Goal: Find contact information: Find contact information

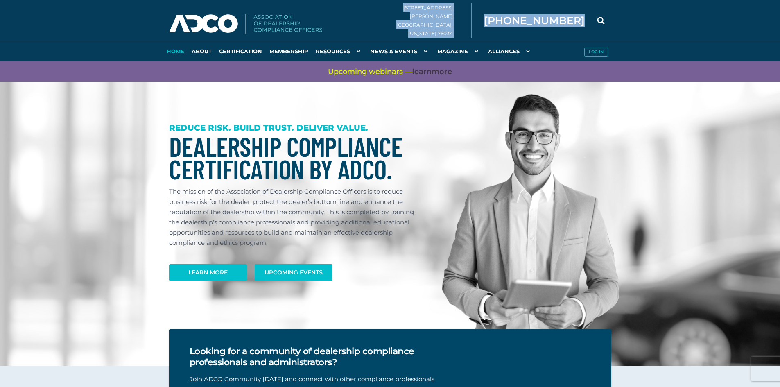
drag, startPoint x: 529, startPoint y: 18, endPoint x: 589, endPoint y: 18, distance: 59.8
click at [589, 18] on div "[STREET_ADDRESS][PERSON_NAME][US_STATE] [PHONE_NUMBER]" at bounding box center [506, 20] width 233 height 20
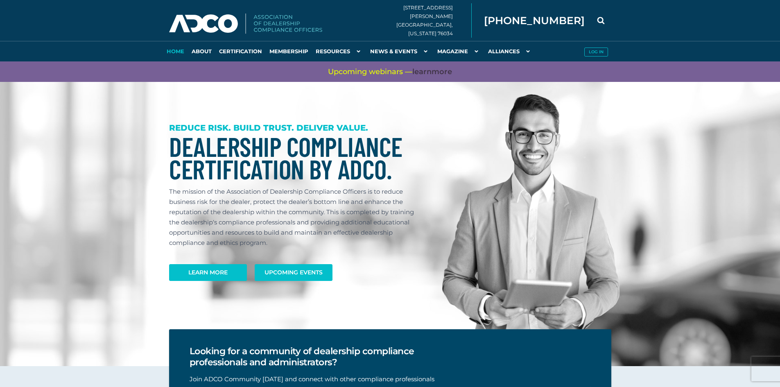
click at [577, 8] on nav "Home About Certification Membership Resources AutoMoto HR [GEOGRAPHIC_DATA] Com…" at bounding box center [390, 30] width 780 height 61
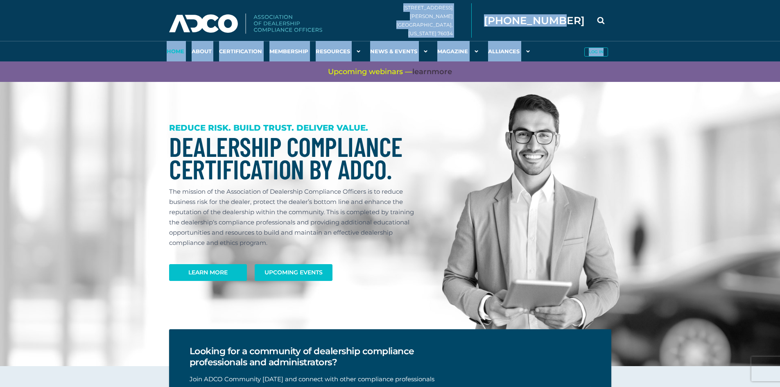
drag, startPoint x: 513, startPoint y: 5, endPoint x: 569, endPoint y: 18, distance: 57.5
click at [569, 18] on nav "Home About Certification Membership Resources AutoMoto HR [GEOGRAPHIC_DATA] Com…" at bounding box center [390, 30] width 780 height 61
click at [546, 11] on div "[STREET_ADDRESS][PERSON_NAME][US_STATE] [PHONE_NUMBER]" at bounding box center [506, 20] width 233 height 20
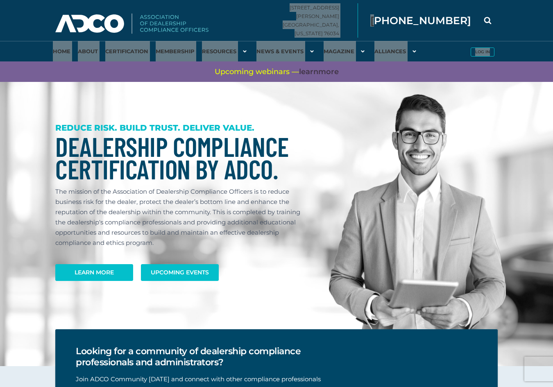
drag, startPoint x: 530, startPoint y: 21, endPoint x: 585, endPoint y: 21, distance: 55.3
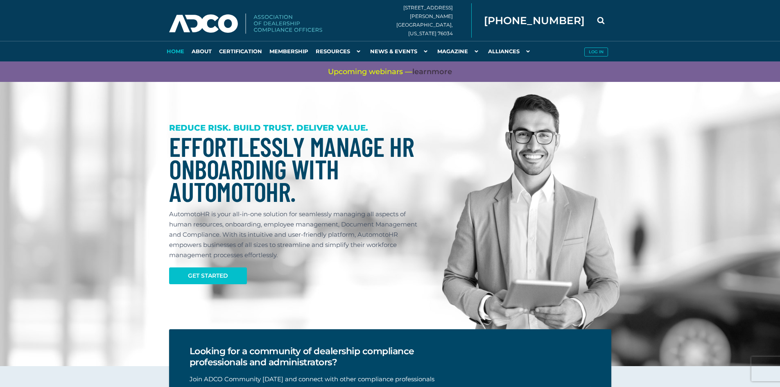
click at [527, 10] on div "[STREET_ADDRESS][PERSON_NAME][US_STATE] [PHONE_NUMBER]" at bounding box center [506, 20] width 233 height 20
copy span "[PHONE_NUMBER]"
copy div "[PHONE_NUMBER]"
drag, startPoint x: 512, startPoint y: 23, endPoint x: 584, endPoint y: 24, distance: 72.0
click at [589, 24] on div "[STREET_ADDRESS][PERSON_NAME][US_STATE] [PHONE_NUMBER]" at bounding box center [506, 20] width 233 height 20
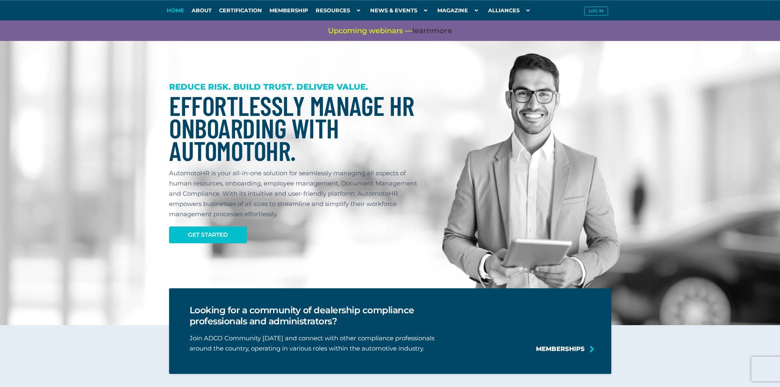
scroll to position [1338, 0]
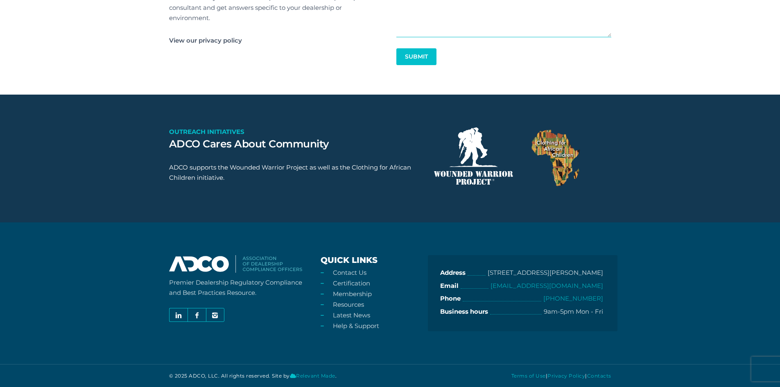
drag, startPoint x: 541, startPoint y: 284, endPoint x: 625, endPoint y: 287, distance: 83.9
click at [661, 299] on footer "Premier Dealership Regulatory Compliance and Best Practices Resource. Quick Lin…" at bounding box center [390, 304] width 780 height 165
copy li "Email [EMAIL_ADDRESS][DOMAIN_NAME]"
drag, startPoint x: 611, startPoint y: 288, endPoint x: 508, endPoint y: 288, distance: 103.6
click at [514, 288] on div "Address [STREET_ADDRESS][PERSON_NAME] Email [EMAIL_ADDRESS][DOMAIN_NAME] Phone …" at bounding box center [523, 293] width 190 height 76
